Goal: Navigation & Orientation: Find specific page/section

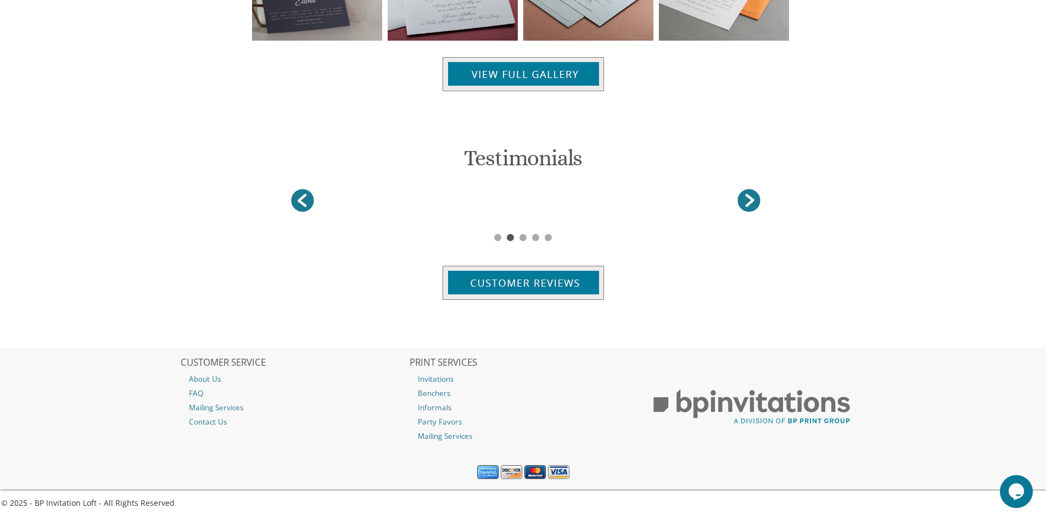
scroll to position [1314, 0]
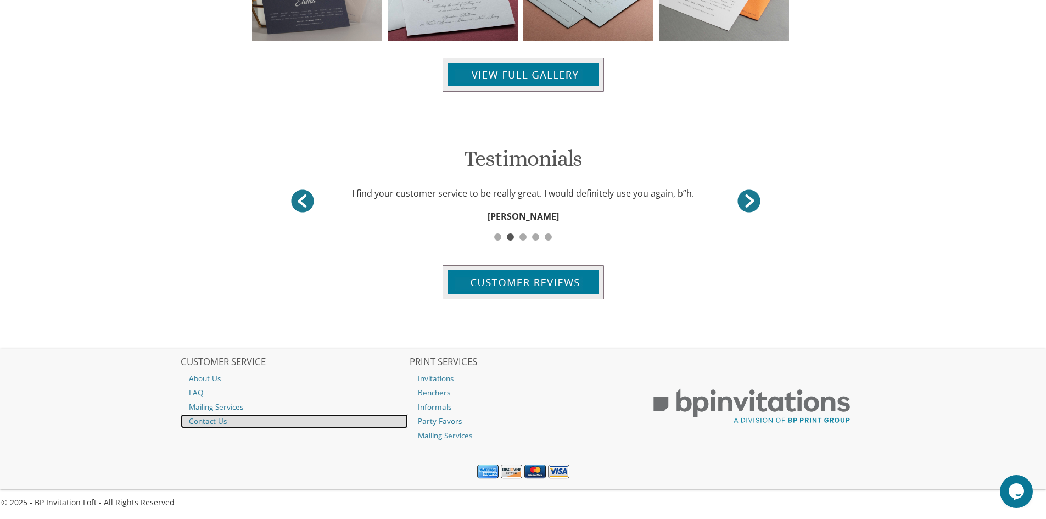
click at [204, 420] on link "Contact Us" at bounding box center [294, 421] width 227 height 14
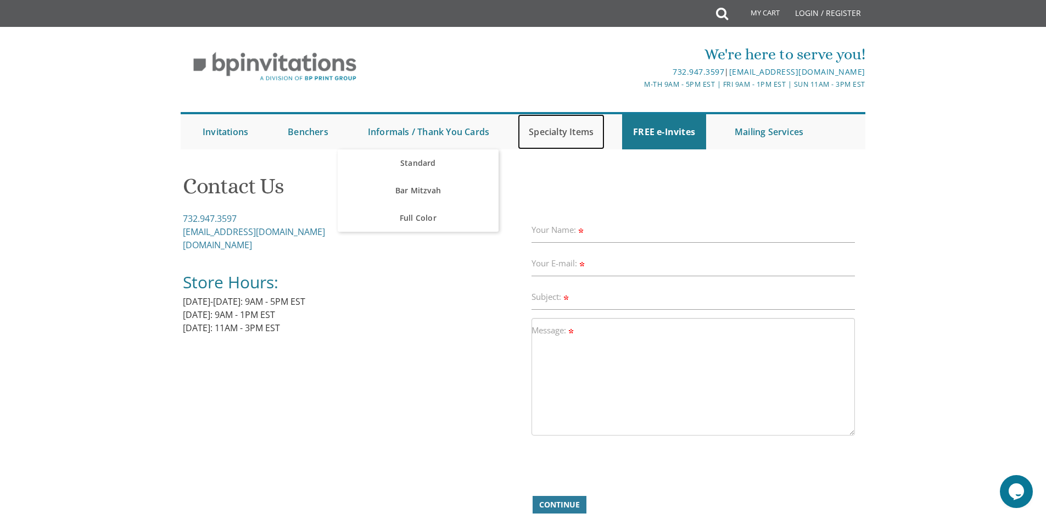
click at [575, 134] on link "Specialty Items" at bounding box center [561, 131] width 87 height 35
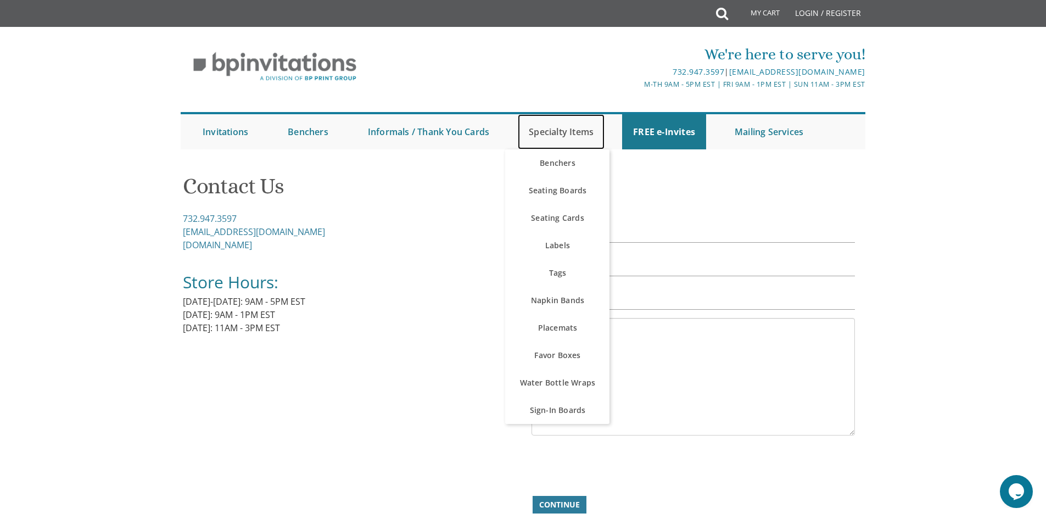
scroll to position [55, 0]
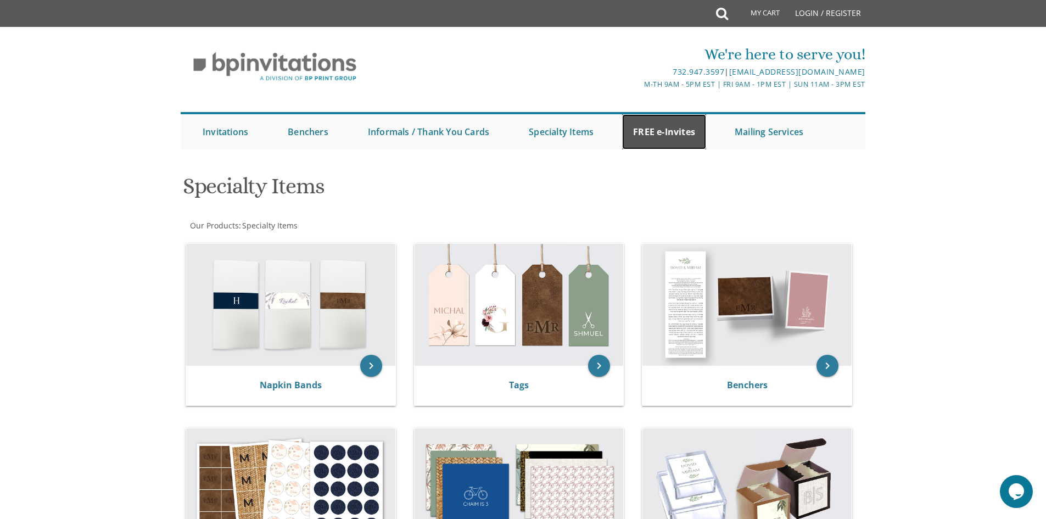
click at [662, 130] on link "FREE e-Invites" at bounding box center [664, 131] width 84 height 35
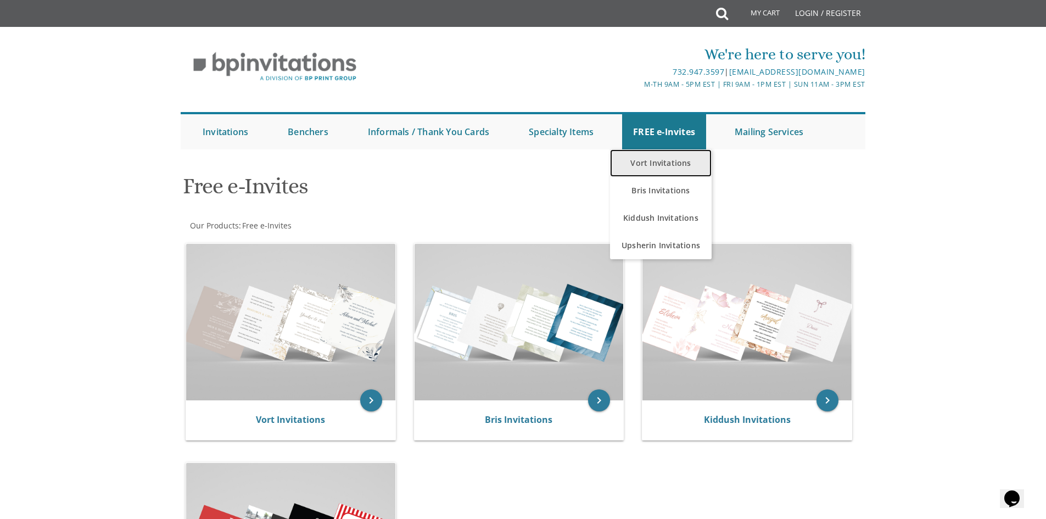
click at [649, 164] on link "Vort Invitations" at bounding box center [661, 162] width 102 height 27
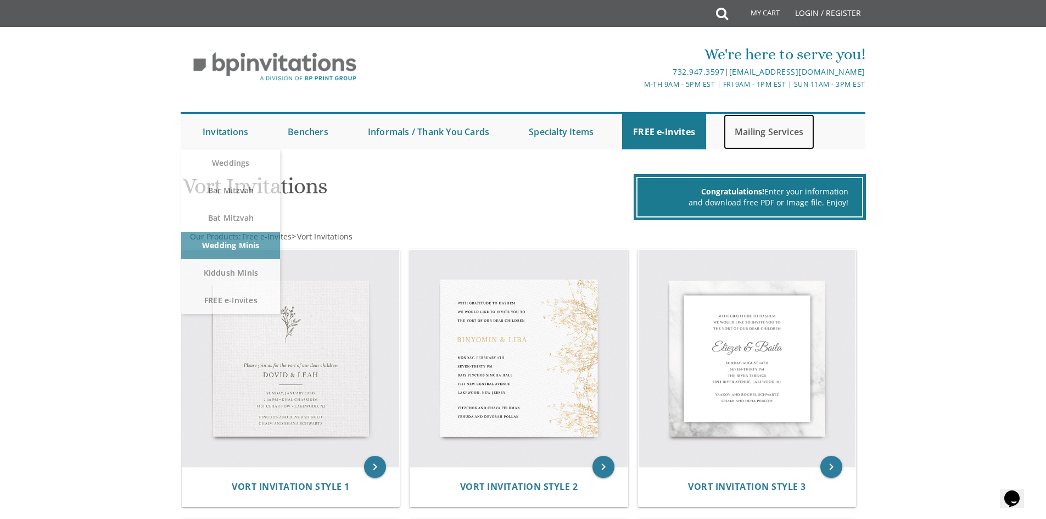
click at [782, 129] on link "Mailing Services" at bounding box center [768, 131] width 91 height 35
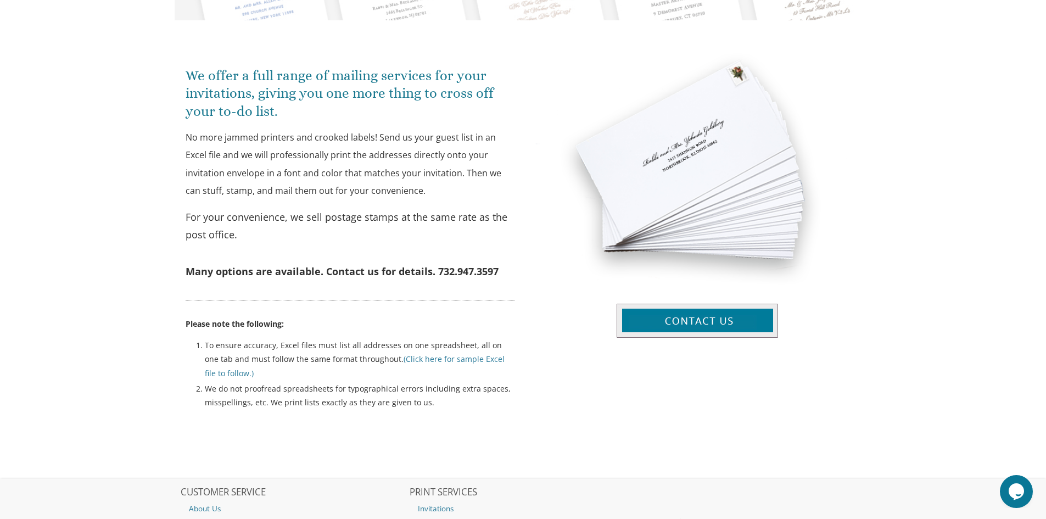
scroll to position [381, 0]
